Goal: Transaction & Acquisition: Purchase product/service

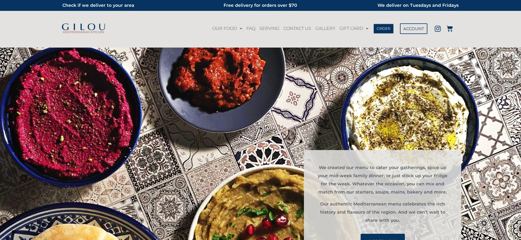
click at [385, 27] on span "ORDER" at bounding box center [384, 29] width 14 height 4
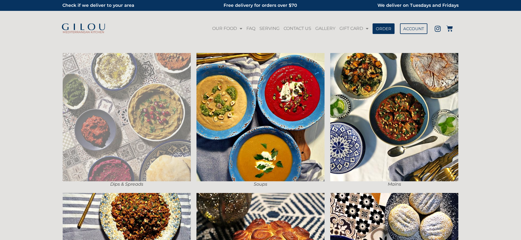
click at [118, 94] on img at bounding box center [127, 117] width 128 height 128
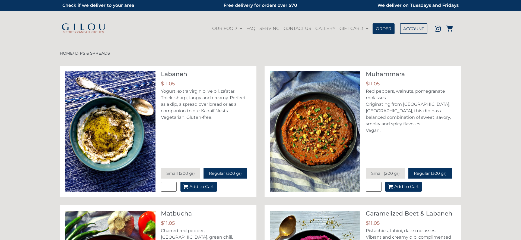
click at [201, 186] on span "Add to Cart" at bounding box center [202, 186] width 25 height 4
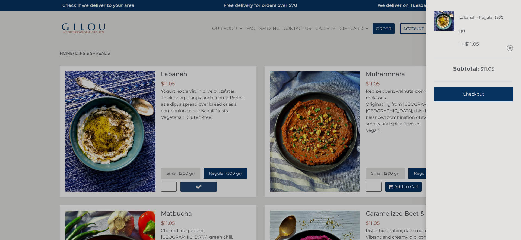
click at [473, 93] on span "Checkout" at bounding box center [473, 93] width 21 height 13
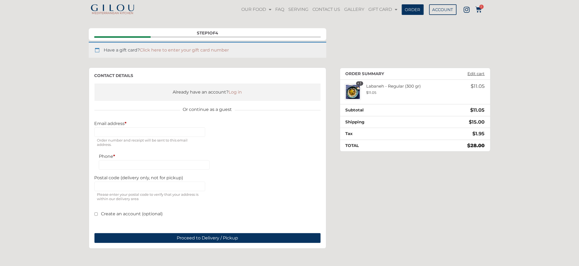
scroll to position [25, 0]
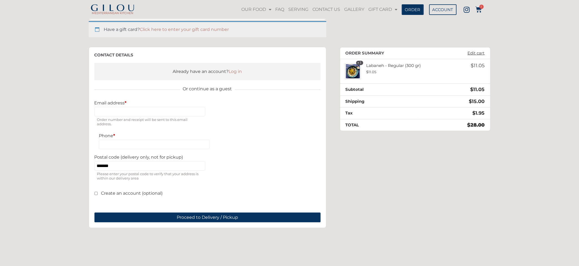
scroll to position [49, 0]
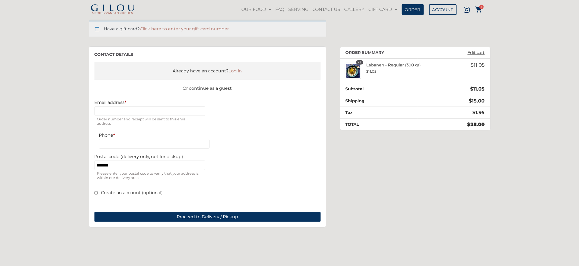
click at [117, 103] on p "Email address * Order number and receipt will be sent to this email address." at bounding box center [149, 113] width 111 height 27
click at [121, 106] on input "Email address *" at bounding box center [149, 111] width 111 height 10
type input "**********"
drag, startPoint x: 109, startPoint y: 149, endPoint x: 111, endPoint y: 145, distance: 5.4
click at [109, 148] on div "**********" at bounding box center [207, 143] width 226 height 87
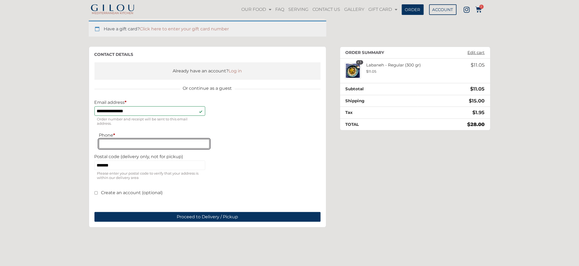
click at [112, 144] on input "Phone *" at bounding box center [154, 144] width 111 height 10
type input "**********"
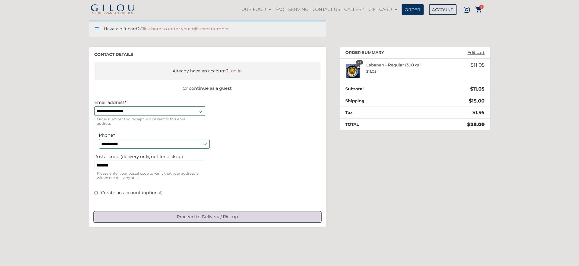
click at [184, 218] on button "Proceed to Delivery / Pickup" at bounding box center [207, 217] width 226 height 10
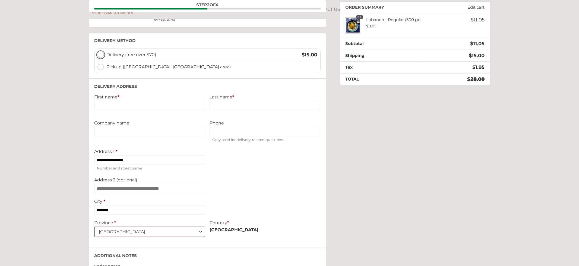
scroll to position [92, 0]
click at [111, 68] on span "Pickup ([GEOGRAPHIC_DATA]–[GEOGRAPHIC_DATA] area)" at bounding box center [212, 67] width 211 height 7
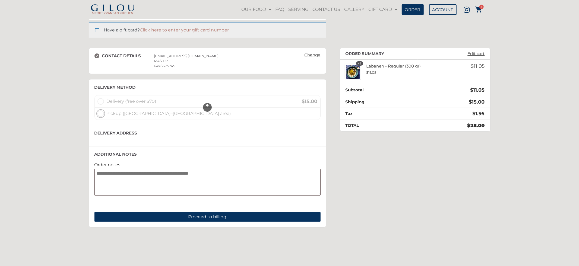
scroll to position [46, 0]
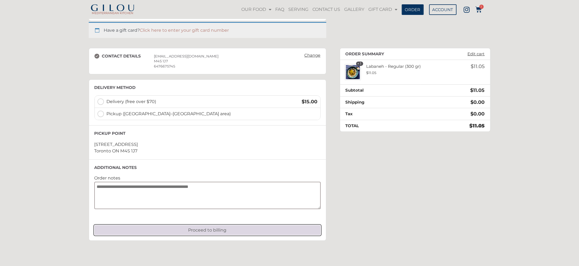
click at [219, 230] on button "Proceed to billing" at bounding box center [207, 231] width 226 height 10
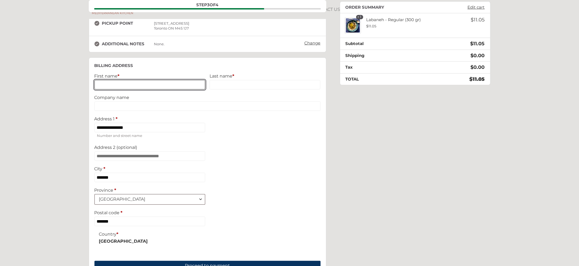
scroll to position [96, 0]
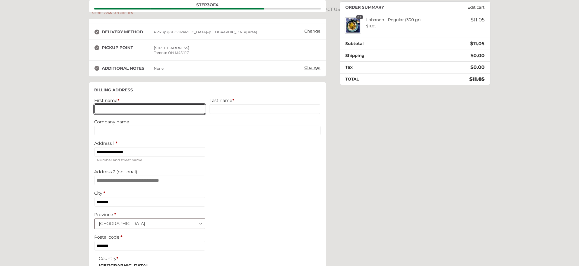
click at [133, 110] on input "First name *" at bounding box center [149, 110] width 111 height 10
type input "****"
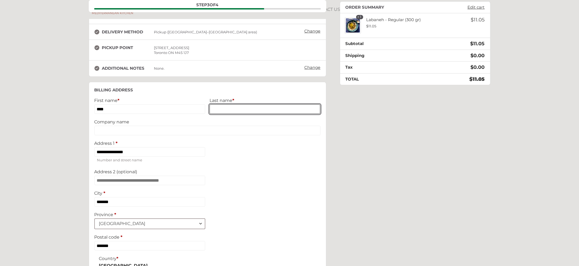
type input "*****"
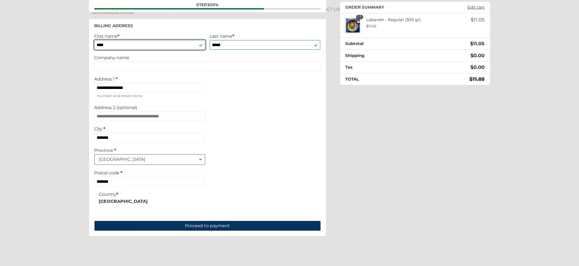
scroll to position [162, 0]
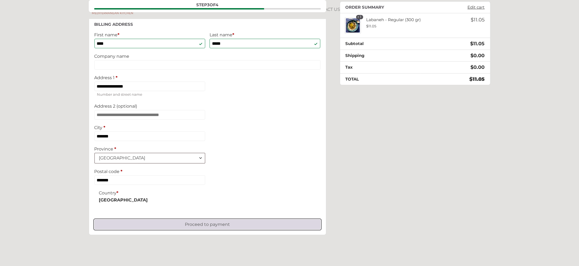
click at [199, 230] on button "Proceed to payment" at bounding box center [207, 225] width 226 height 10
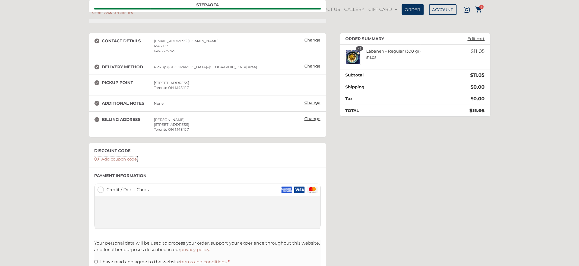
scroll to position [0, 0]
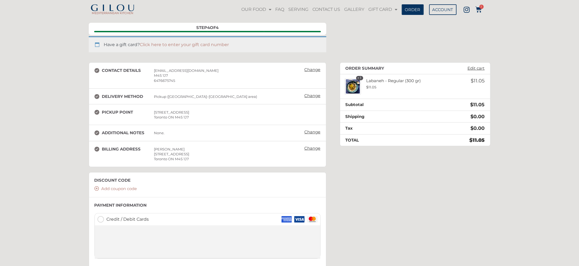
scroll to position [31, 0]
click at [310, 68] on link "Change" at bounding box center [312, 70] width 21 height 8
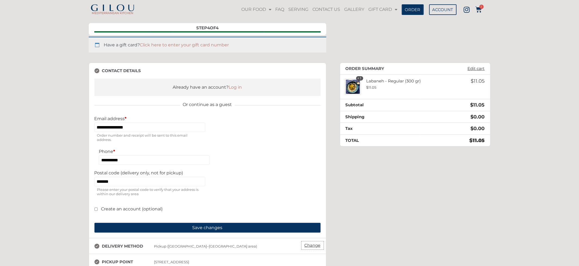
click at [306, 249] on link "Change" at bounding box center [312, 246] width 21 height 8
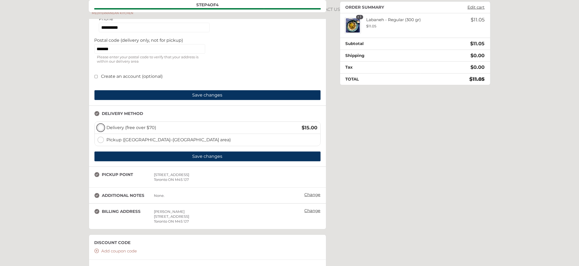
scroll to position [186, 0]
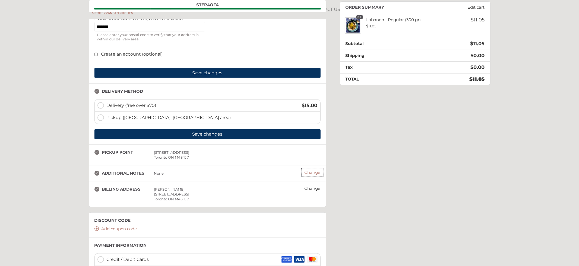
click at [312, 173] on link "Change" at bounding box center [312, 173] width 21 height 8
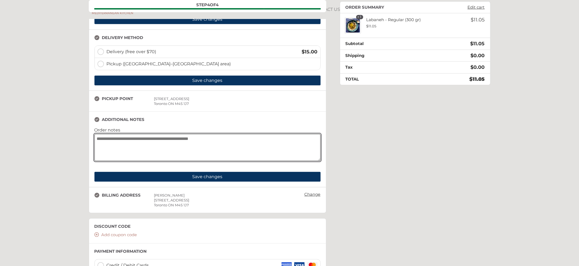
scroll to position [277, 0]
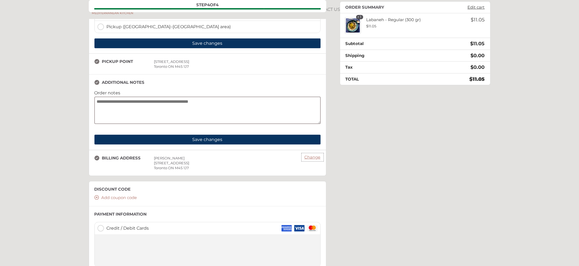
click at [315, 160] on link "Change" at bounding box center [312, 158] width 21 height 8
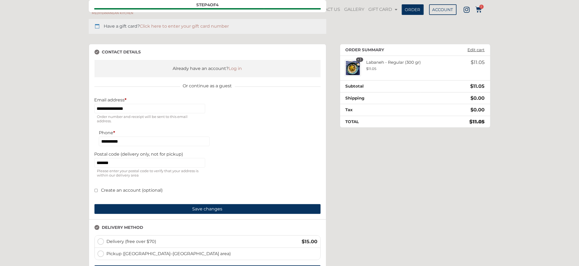
scroll to position [77, 0]
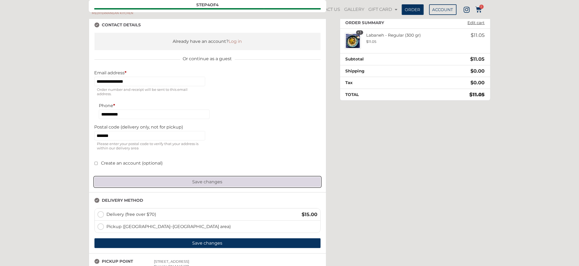
click at [208, 186] on button "Save changes" at bounding box center [207, 182] width 226 height 10
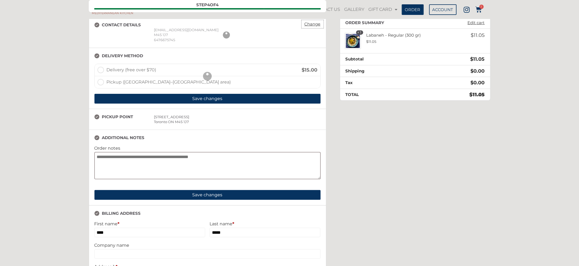
scroll to position [80, 0]
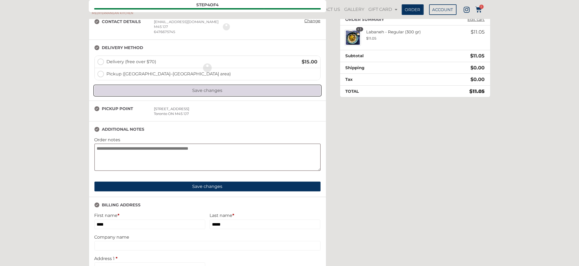
click at [201, 90] on button "Save changes" at bounding box center [207, 91] width 226 height 10
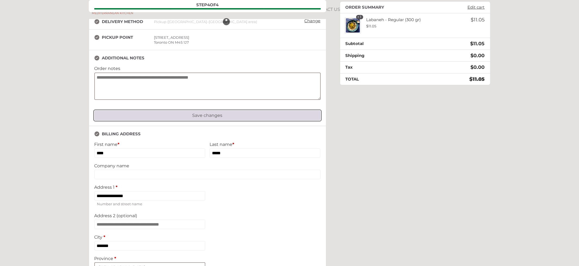
click at [209, 113] on button "Save changes" at bounding box center [207, 116] width 226 height 10
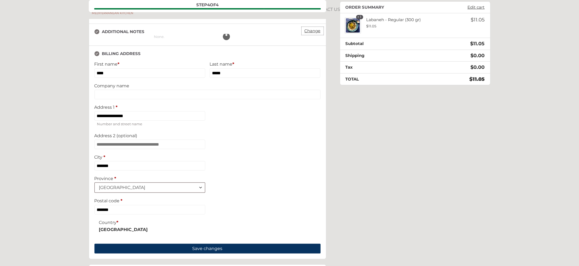
scroll to position [143, 0]
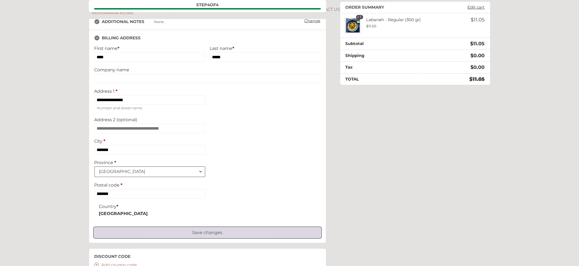
click at [186, 237] on button "Save changes" at bounding box center [207, 233] width 226 height 10
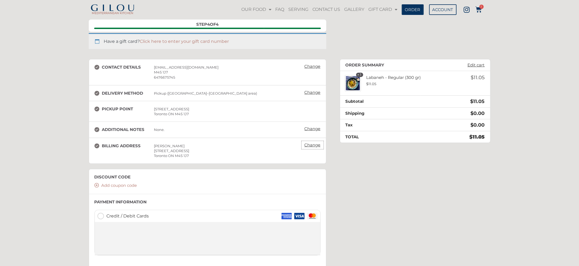
scroll to position [34, 0]
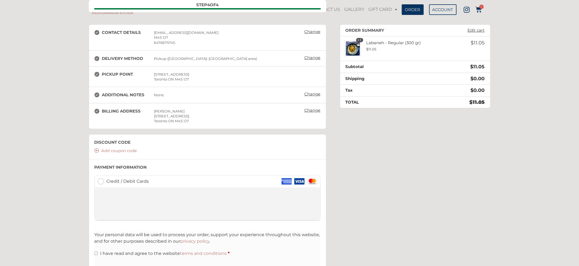
scroll to position [68, 0]
click at [309, 60] on link "Change" at bounding box center [312, 59] width 21 height 8
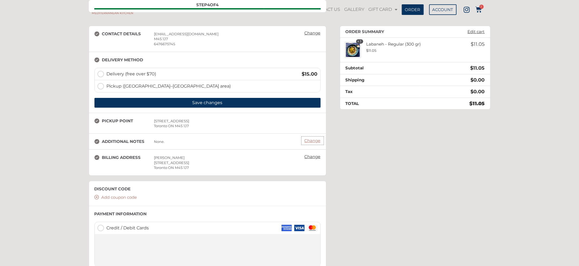
click at [311, 140] on link "Change" at bounding box center [312, 141] width 21 height 8
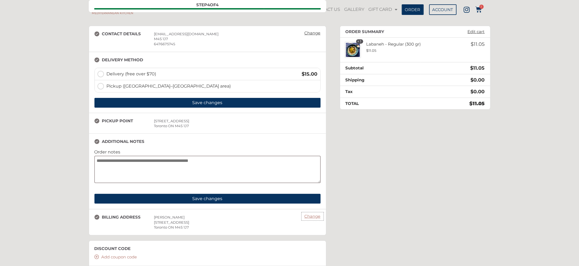
click at [317, 219] on link "Change" at bounding box center [312, 217] width 21 height 8
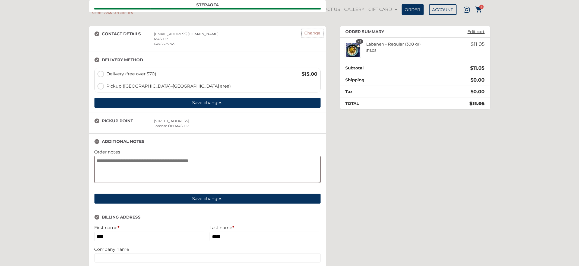
click at [316, 34] on link "Change" at bounding box center [312, 33] width 21 height 8
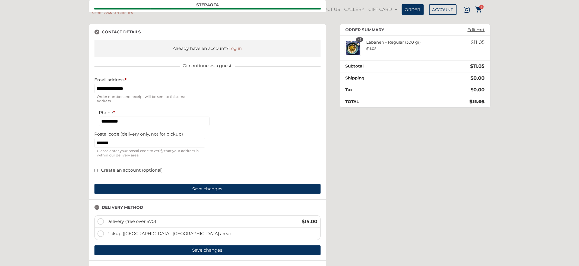
scroll to position [57, 0]
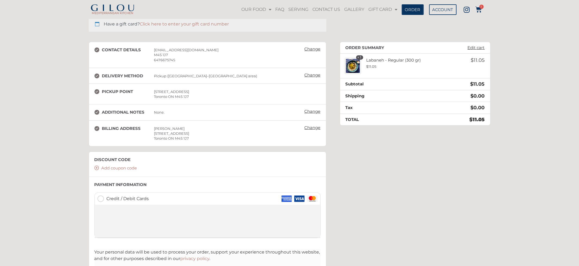
scroll to position [38, 0]
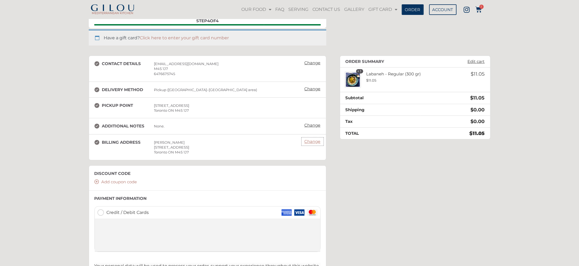
click at [316, 143] on link "Change" at bounding box center [312, 142] width 21 height 8
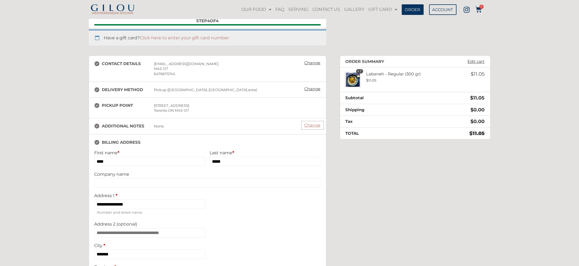
click at [313, 125] on link "Change" at bounding box center [312, 126] width 21 height 8
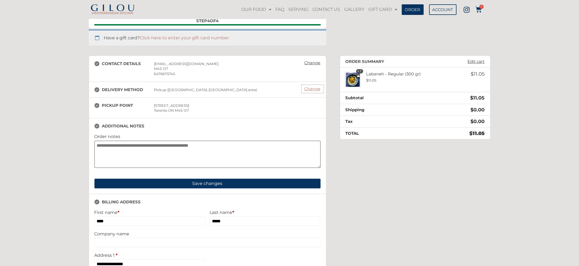
click at [311, 90] on link "Change" at bounding box center [312, 89] width 21 height 8
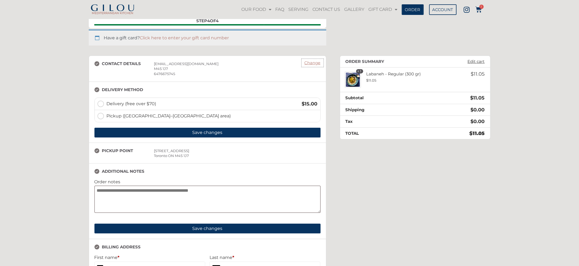
click at [311, 62] on link "Change" at bounding box center [312, 63] width 21 height 8
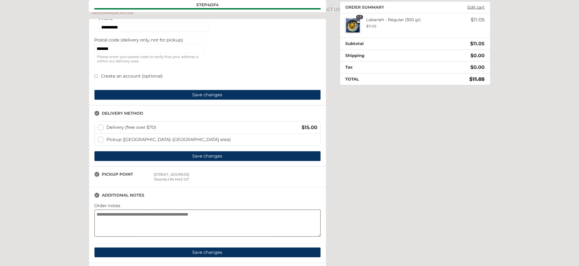
scroll to position [0, 0]
